Goal: Navigation & Orientation: Find specific page/section

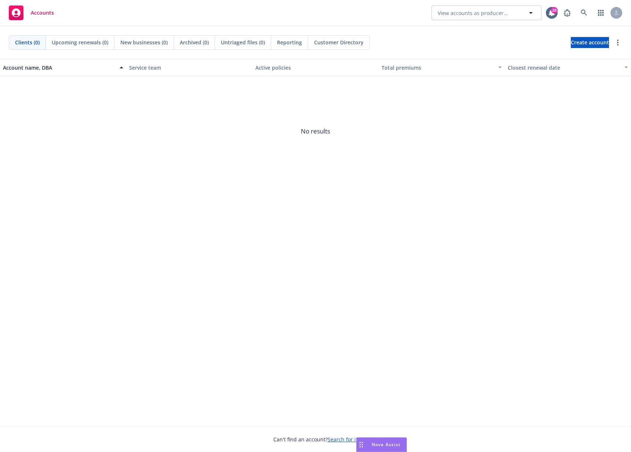
click at [484, 40] on div "Clients (0) Upcoming renewals (0) New businesses (0) Archived (0) Untriaged fil…" at bounding box center [315, 42] width 613 height 15
